Goal: Information Seeking & Learning: Compare options

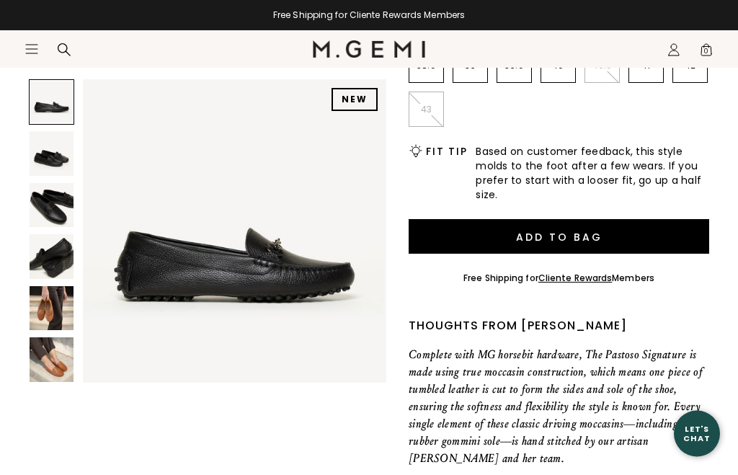
scroll to position [376, 0]
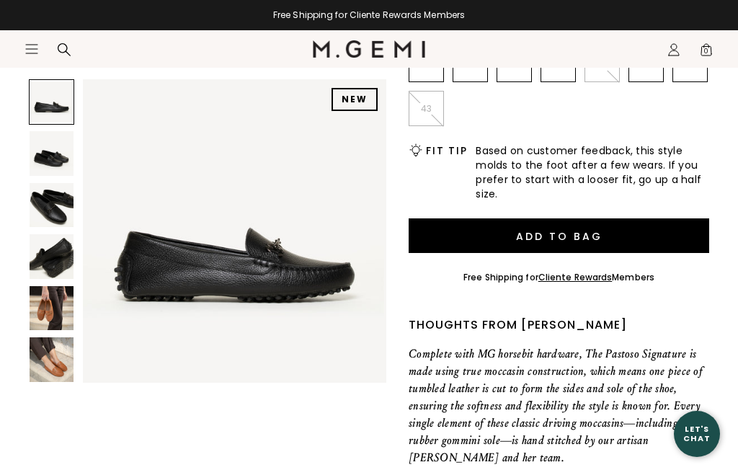
click at [65, 202] on img at bounding box center [52, 205] width 44 height 44
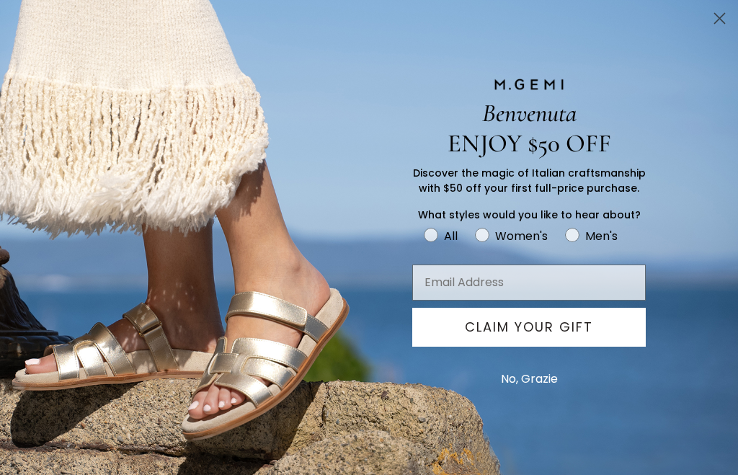
scroll to position [0, 0]
click at [728, 14] on circle "Close dialog" at bounding box center [720, 18] width 24 height 24
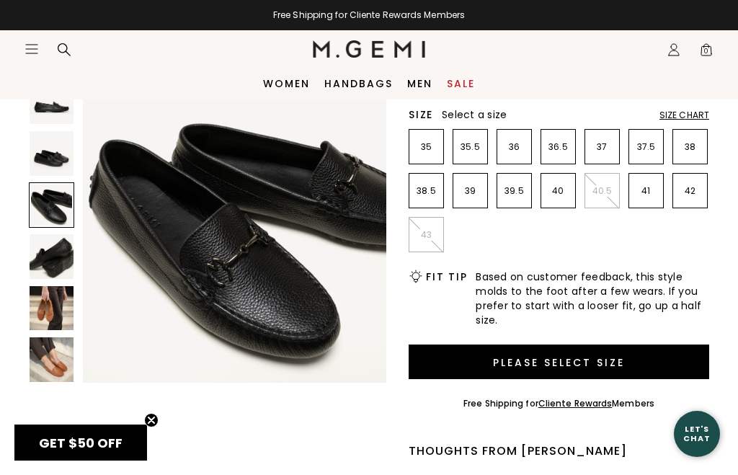
scroll to position [248, 0]
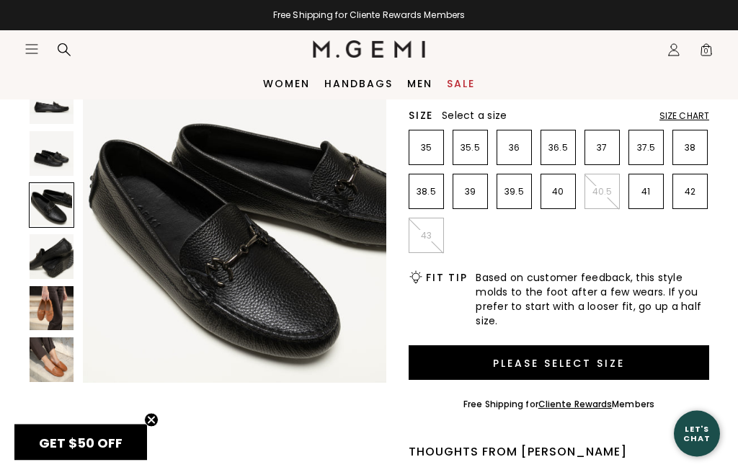
click at [57, 364] on img at bounding box center [52, 359] width 44 height 44
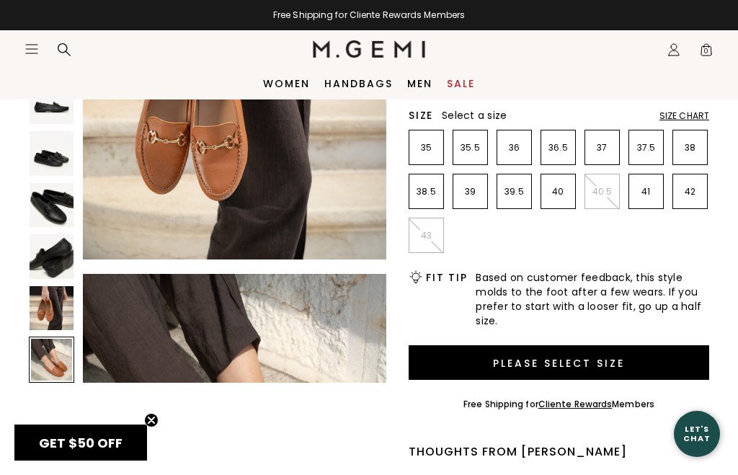
scroll to position [1588, 0]
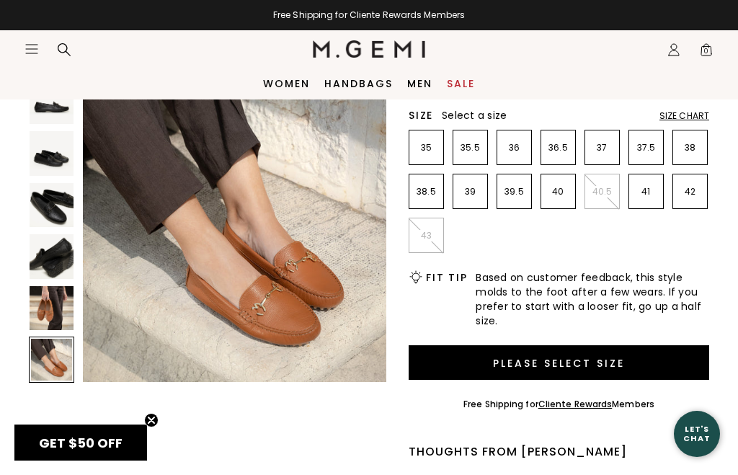
click at [57, 316] on img at bounding box center [52, 308] width 44 height 44
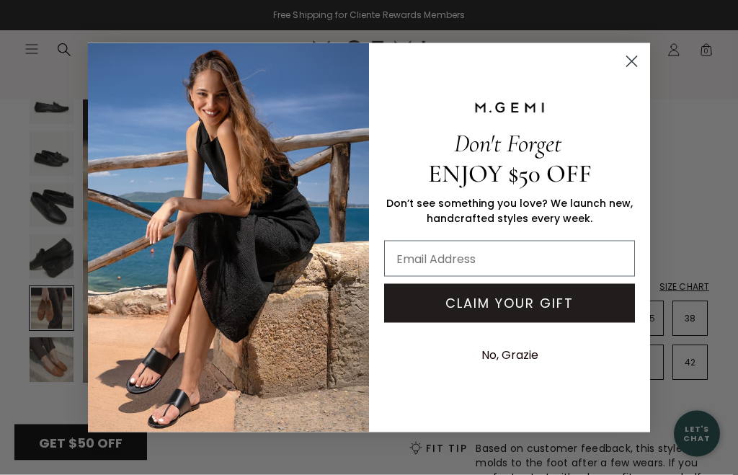
scroll to position [78, 0]
click at [644, 61] on circle "Close dialog" at bounding box center [632, 61] width 24 height 24
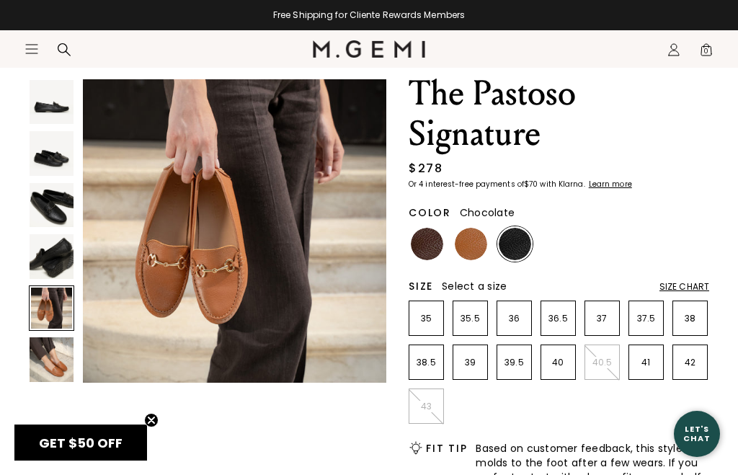
click at [441, 243] on img at bounding box center [427, 244] width 32 height 32
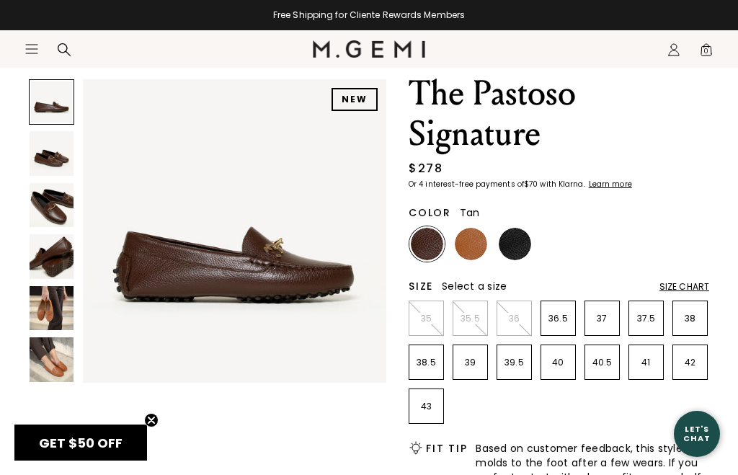
click at [479, 245] on img at bounding box center [471, 244] width 32 height 32
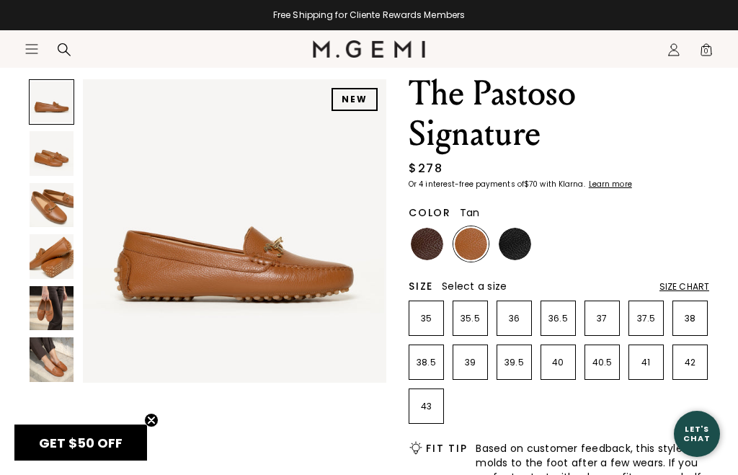
click at [521, 248] on img at bounding box center [515, 244] width 32 height 32
